Goal: Task Accomplishment & Management: Manage account settings

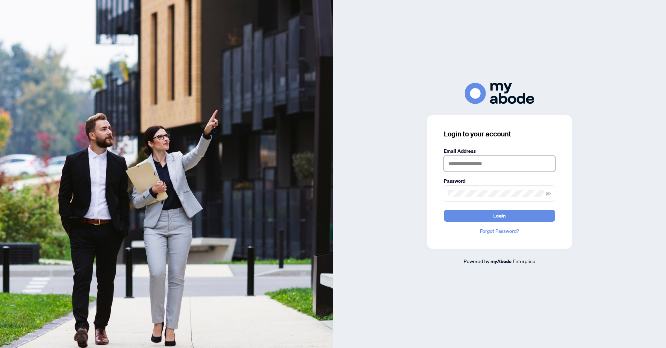
click at [469, 165] on input "text" at bounding box center [499, 164] width 111 height 16
type input "**********"
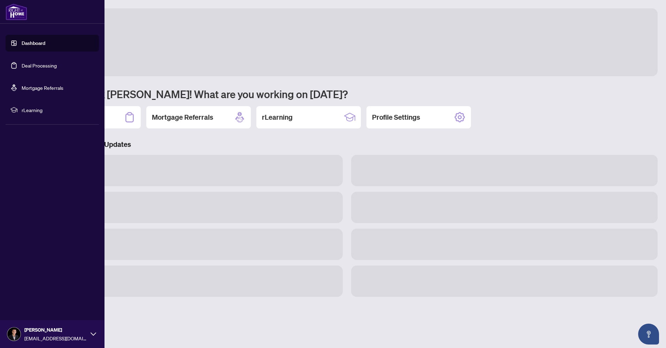
click at [34, 67] on link "Deal Processing" at bounding box center [39, 65] width 35 height 6
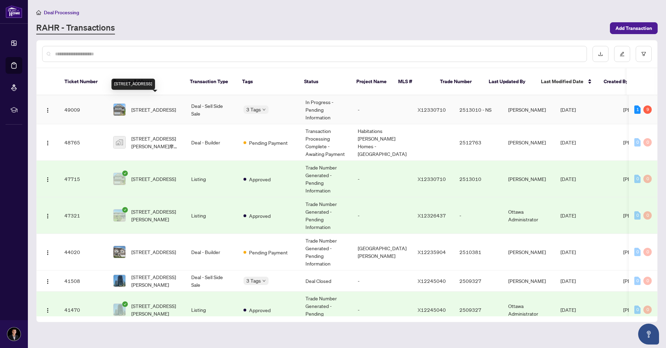
click at [159, 106] on span "[STREET_ADDRESS]" at bounding box center [153, 110] width 45 height 8
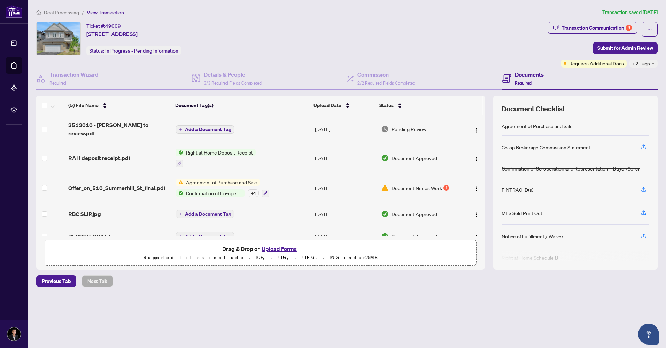
click at [278, 249] on button "Upload Forms" at bounding box center [278, 248] width 39 height 9
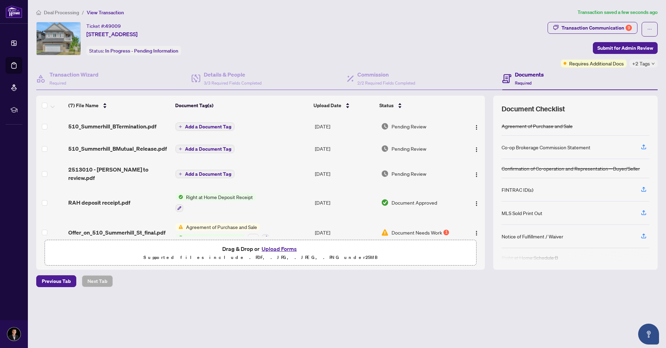
click at [219, 125] on span "Add a Document Tag" at bounding box center [208, 126] width 46 height 5
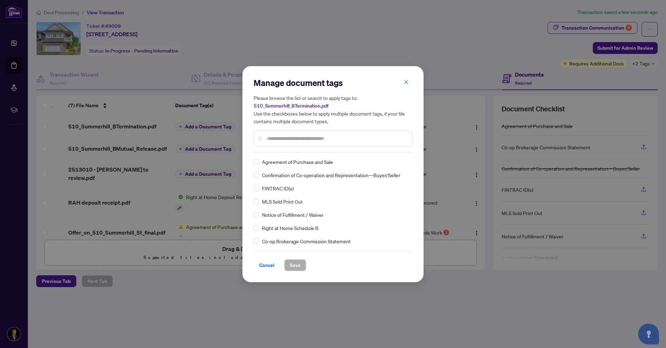
click at [284, 138] on input "text" at bounding box center [336, 139] width 140 height 8
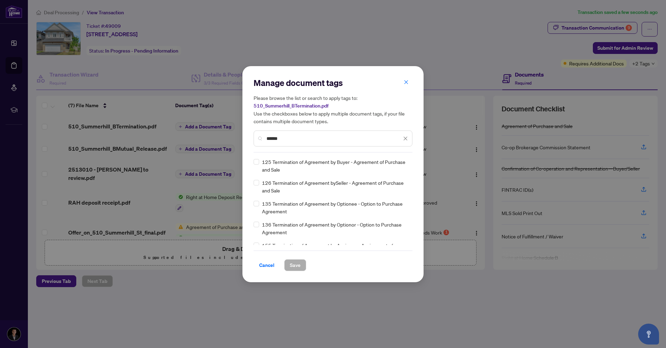
type input "******"
click at [297, 265] on span "Save" at bounding box center [295, 265] width 11 height 11
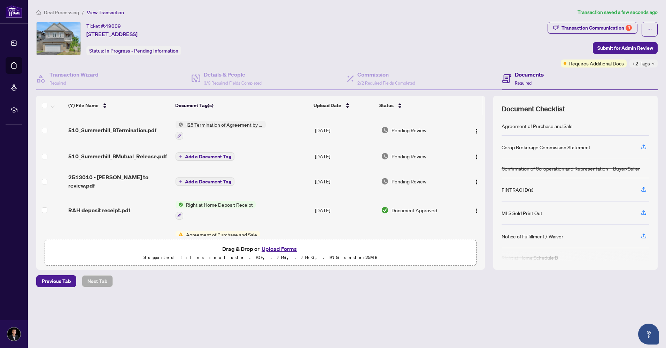
click at [204, 154] on span "Add a Document Tag" at bounding box center [208, 156] width 46 height 5
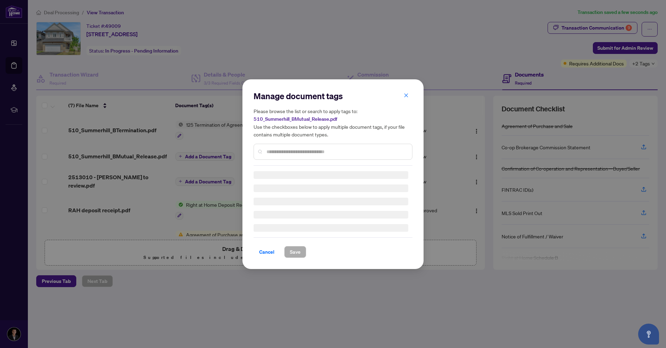
click at [284, 153] on input "text" at bounding box center [336, 152] width 140 height 8
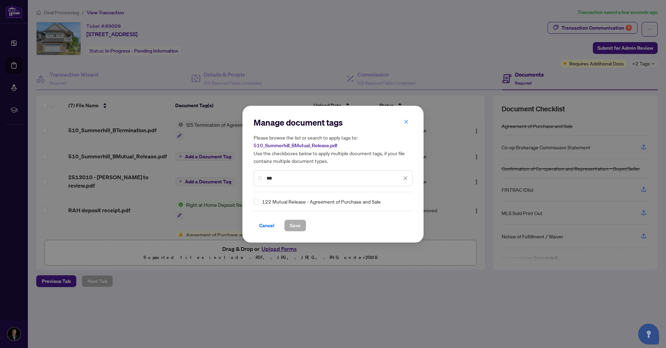
type input "***"
click at [296, 228] on span "Save" at bounding box center [295, 225] width 11 height 11
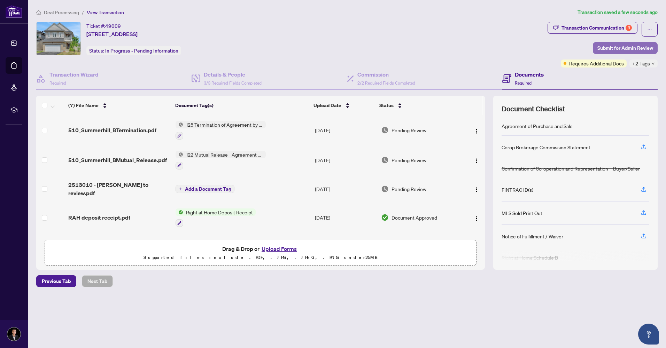
click at [628, 49] on span "Submit for Admin Review" at bounding box center [625, 47] width 56 height 11
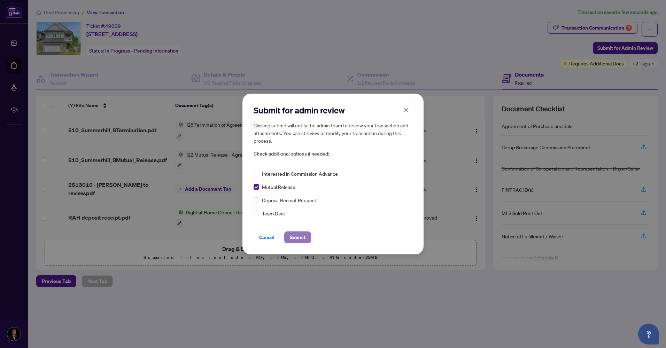
click at [297, 239] on span "Submit" at bounding box center [298, 237] width 16 height 11
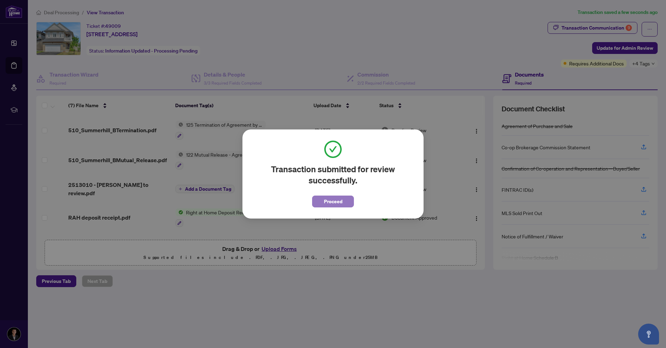
click at [330, 202] on span "Proceed" at bounding box center [333, 201] width 18 height 11
